Goal: Navigation & Orientation: Find specific page/section

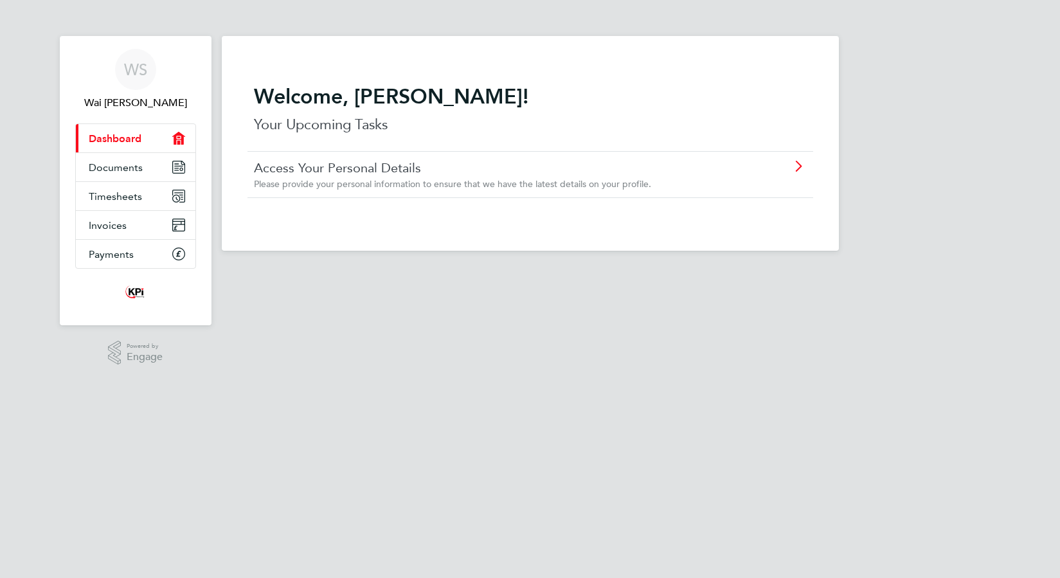
click at [390, 172] on link "Access Your Personal Details" at bounding box center [494, 167] width 480 height 17
click at [94, 165] on span "Documents" at bounding box center [116, 167] width 54 height 12
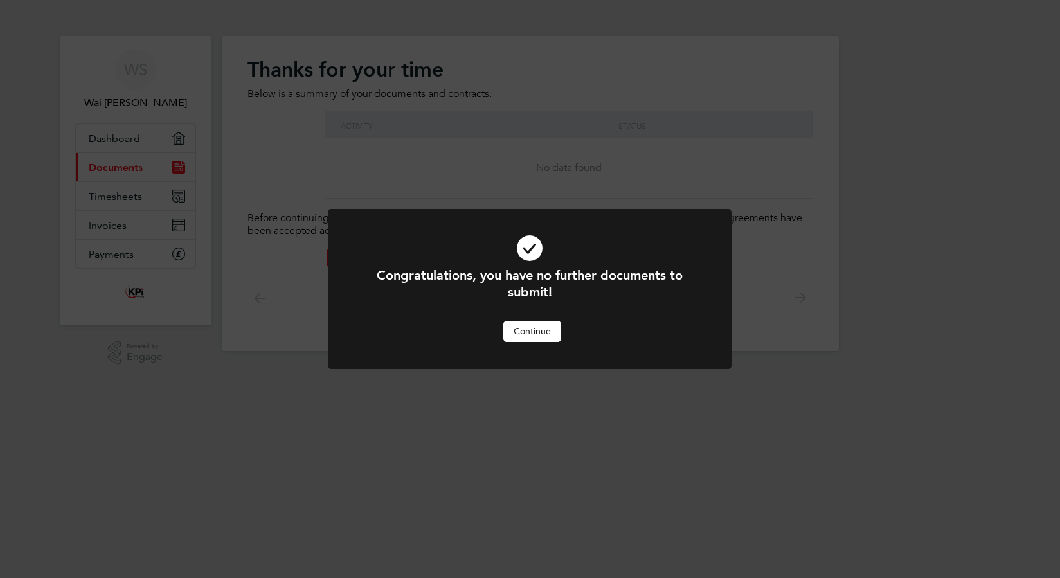
click at [551, 335] on button "Continue" at bounding box center [532, 331] width 58 height 21
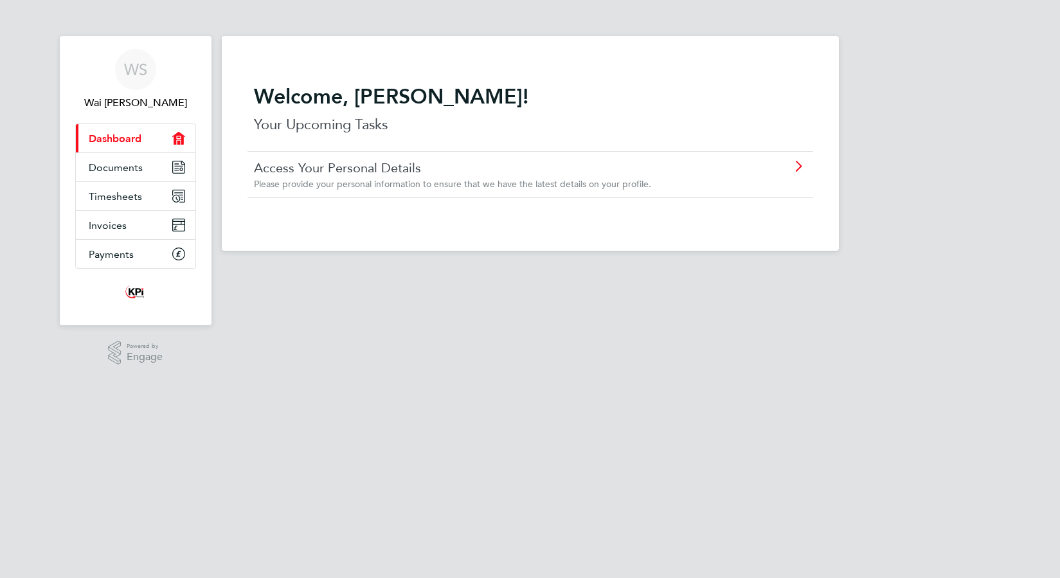
click at [370, 177] on div "Access Your Personal Details Please provide your personal information to ensure…" at bounding box center [497, 174] width 487 height 30
click at [136, 190] on span "Timesheets" at bounding box center [115, 196] width 53 height 12
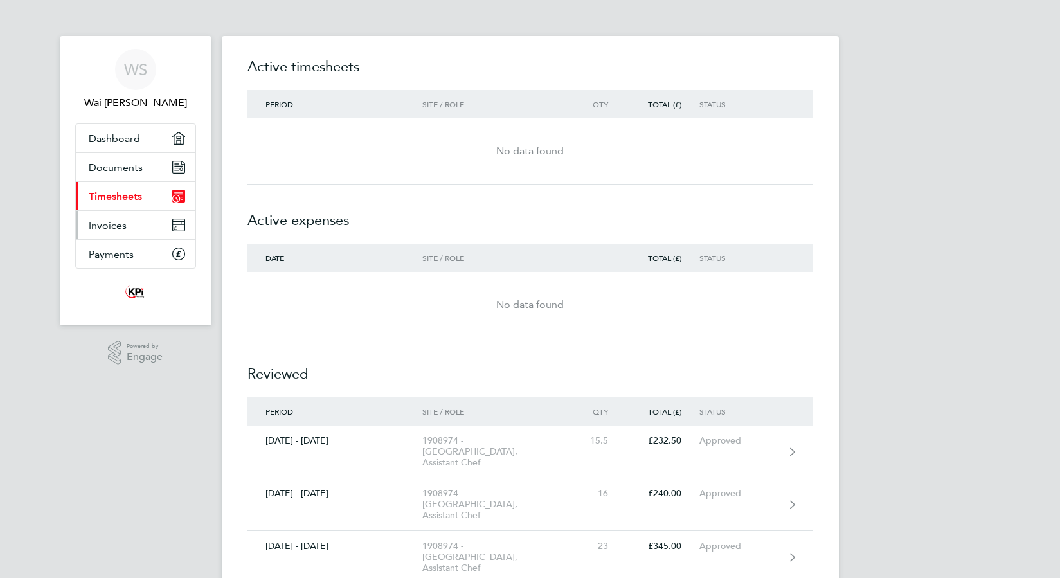
click at [114, 227] on span "Invoices" at bounding box center [108, 225] width 38 height 12
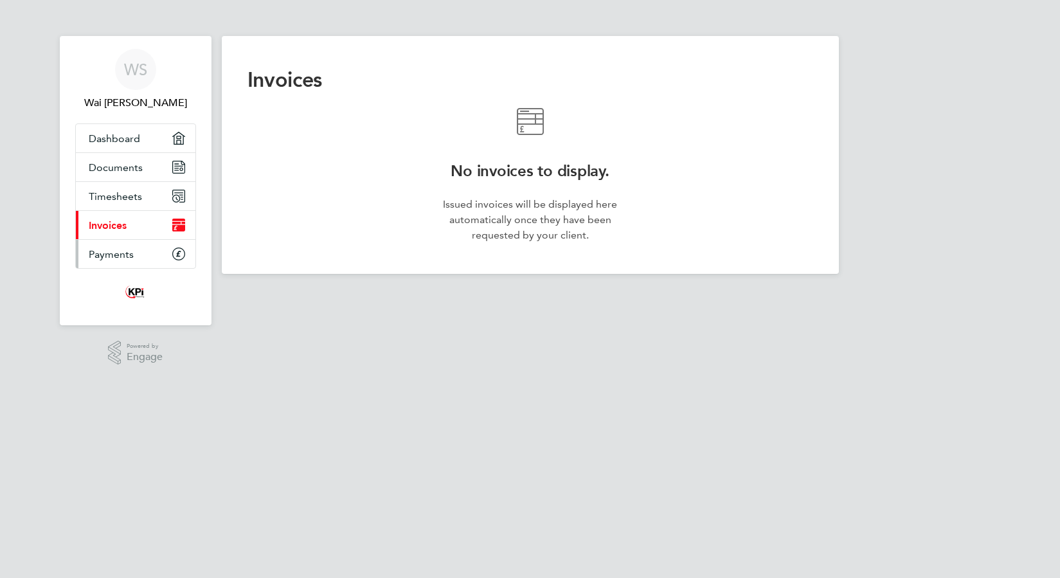
click at [122, 255] on span "Payments" at bounding box center [111, 254] width 45 height 12
